Goal: Task Accomplishment & Management: Manage account settings

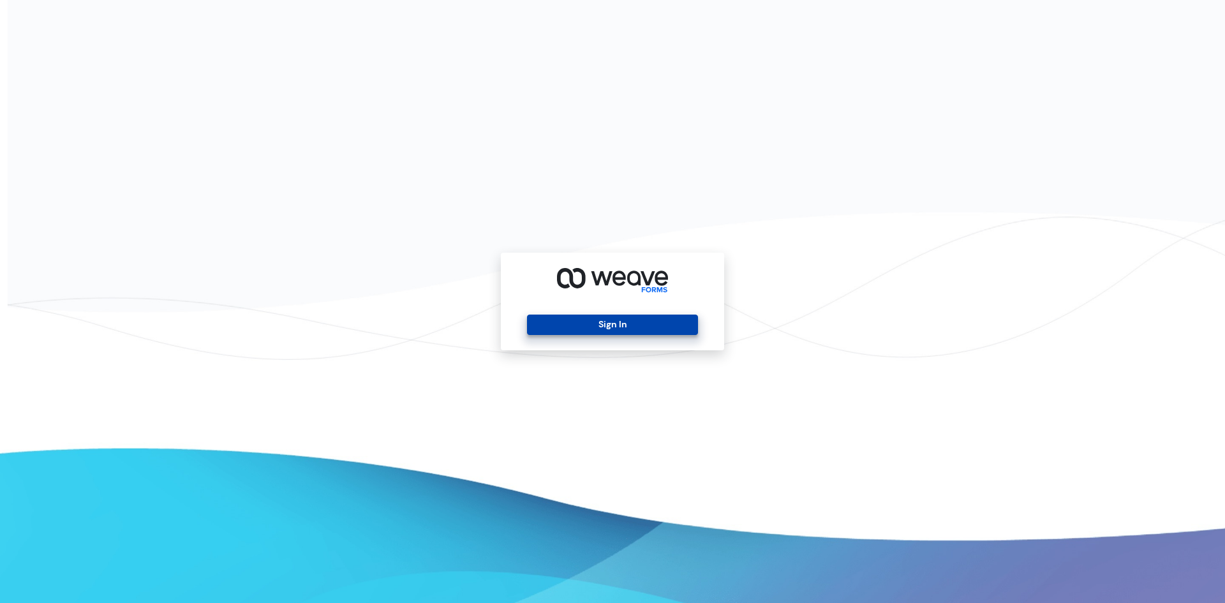
click at [628, 330] on button "Sign In" at bounding box center [612, 325] width 170 height 20
click at [613, 308] on div "Sign In" at bounding box center [612, 302] width 223 height 98
click at [614, 330] on button "Sign In" at bounding box center [612, 325] width 170 height 20
